Goal: Find specific page/section

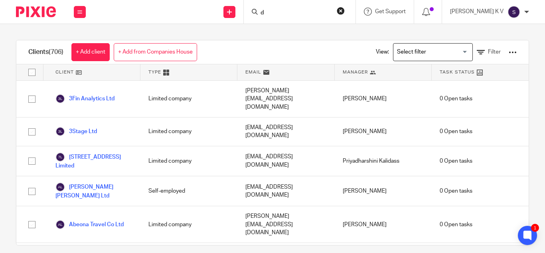
click at [298, 13] on input "d" at bounding box center [296, 13] width 72 height 7
type input "d"
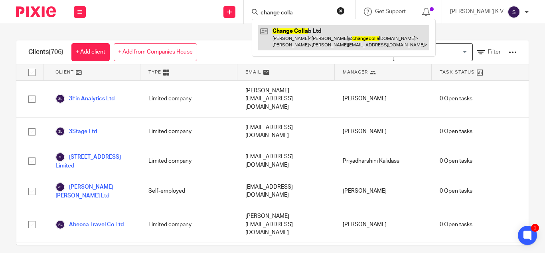
type input "change colla"
click at [340, 42] on link at bounding box center [343, 37] width 171 height 25
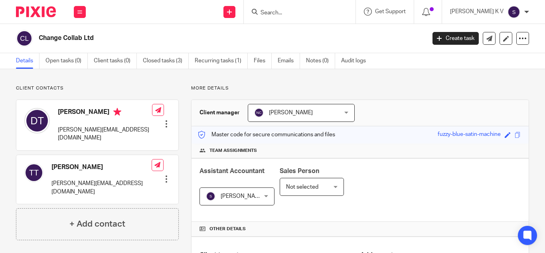
scroll to position [263, 0]
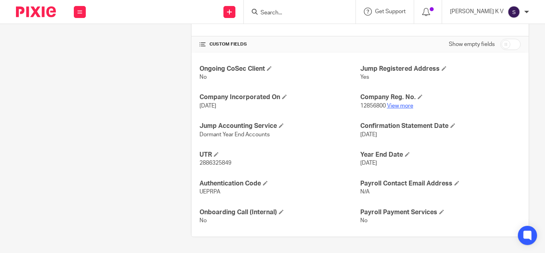
click at [403, 107] on link "View more" at bounding box center [400, 106] width 26 height 6
click at [312, 14] on input "Search" at bounding box center [296, 13] width 72 height 7
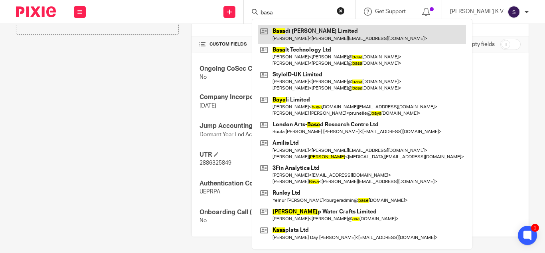
type input "basa"
click at [329, 30] on link at bounding box center [362, 34] width 208 height 18
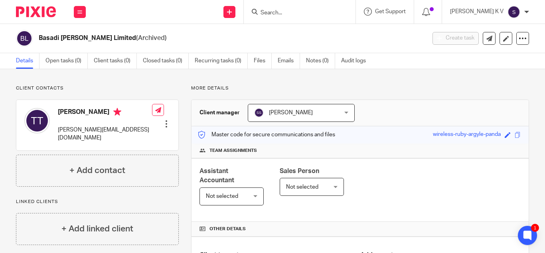
drag, startPoint x: 111, startPoint y: 37, endPoint x: 152, endPoint y: 40, distance: 40.8
click at [152, 40] on h2 "Basadi Ba Matla Limited (Archived)" at bounding box center [192, 38] width 306 height 8
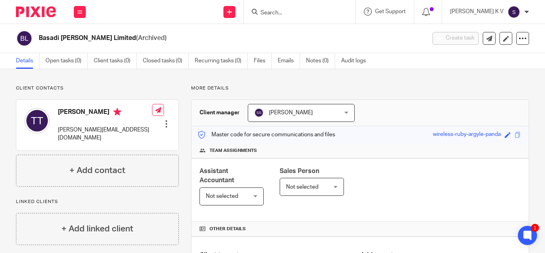
drag, startPoint x: 143, startPoint y: 34, endPoint x: 124, endPoint y: 34, distance: 19.6
click at [124, 34] on h2 "Basadi Ba Matla Limited (Archived)" at bounding box center [192, 38] width 306 height 8
click at [175, 44] on div "Basadi Ba Matla Limited (Archived)" at bounding box center [218, 38] width 405 height 17
